Goal: Information Seeking & Learning: Learn about a topic

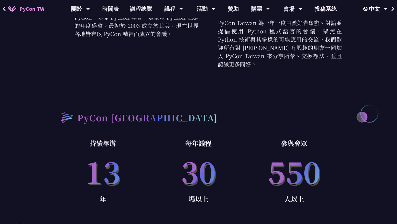
scroll to position [256, 0]
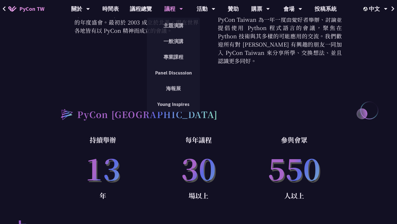
click at [171, 10] on div "議程" at bounding box center [173, 9] width 19 height 18
click at [176, 24] on link "主題演講" at bounding box center [173, 25] width 53 height 13
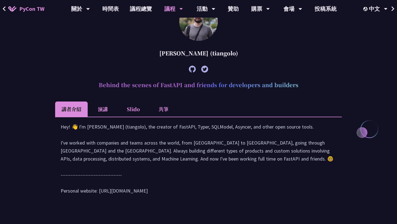
scroll to position [220, 0]
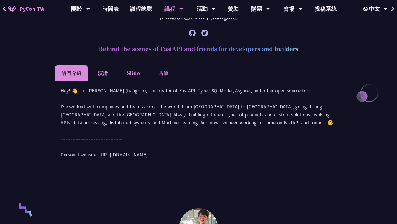
click at [138, 73] on li "Slido" at bounding box center [133, 72] width 30 height 15
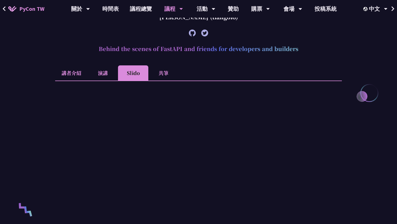
click at [109, 74] on li "演講" at bounding box center [103, 72] width 30 height 15
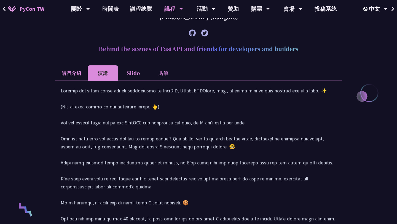
click at [155, 77] on li "共筆" at bounding box center [163, 72] width 30 height 15
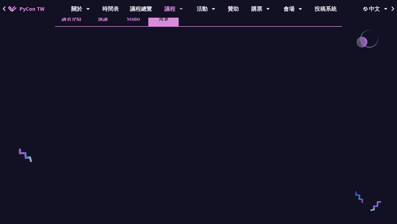
scroll to position [280, 0]
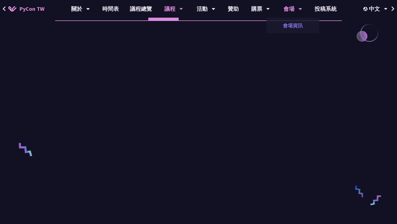
click at [290, 26] on link "會場資訊" at bounding box center [293, 25] width 53 height 13
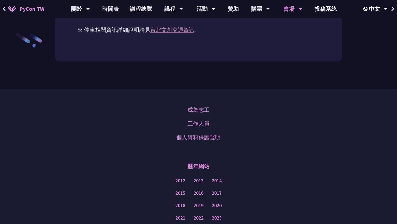
scroll to position [664, 0]
